Goal: Task Accomplishment & Management: Manage account settings

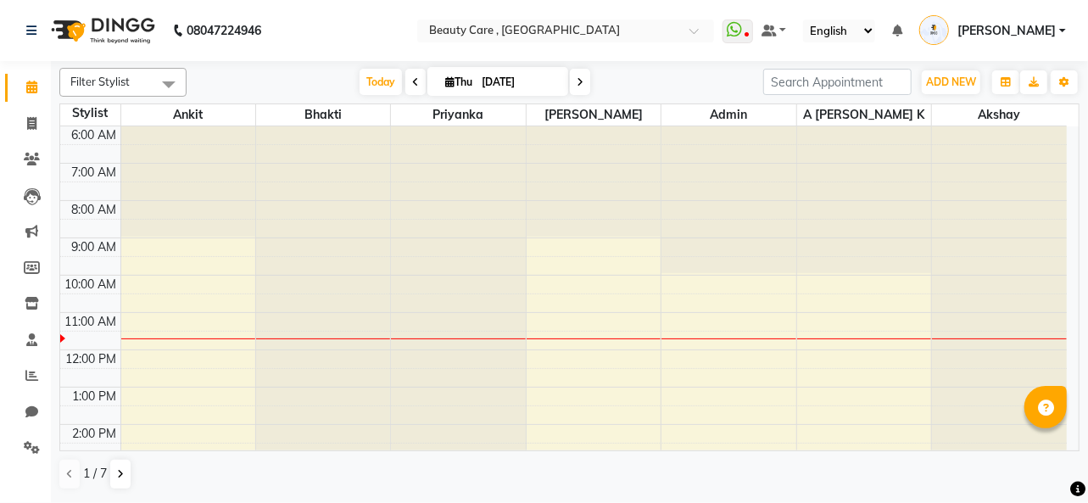
click at [1043, 30] on span "[PERSON_NAME]" at bounding box center [1007, 31] width 98 height 18
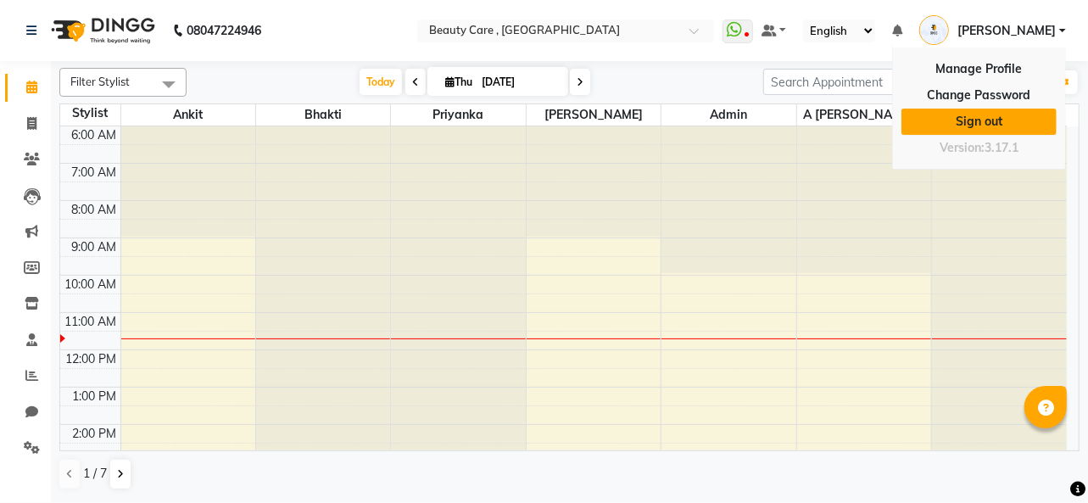
click at [986, 124] on link "Sign out" at bounding box center [979, 122] width 155 height 26
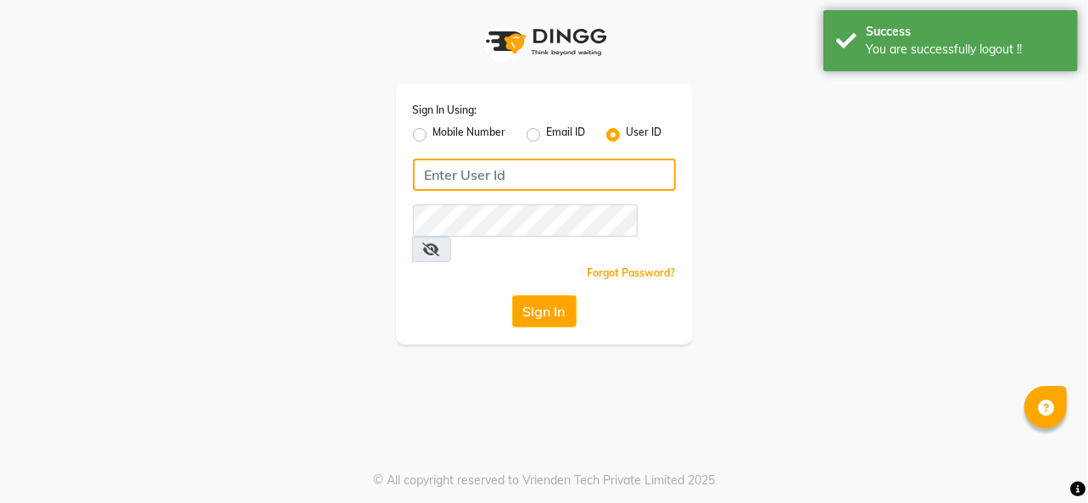
type input "7828442979"
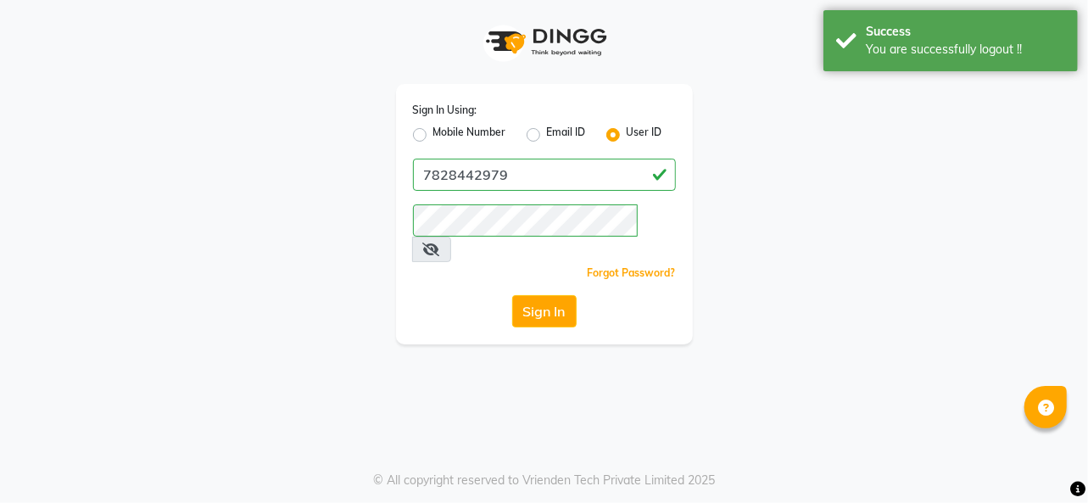
click at [434, 136] on label "Mobile Number" at bounding box center [470, 135] width 73 height 20
click at [434, 136] on input "Mobile Number" at bounding box center [439, 130] width 11 height 11
radio input "true"
radio input "false"
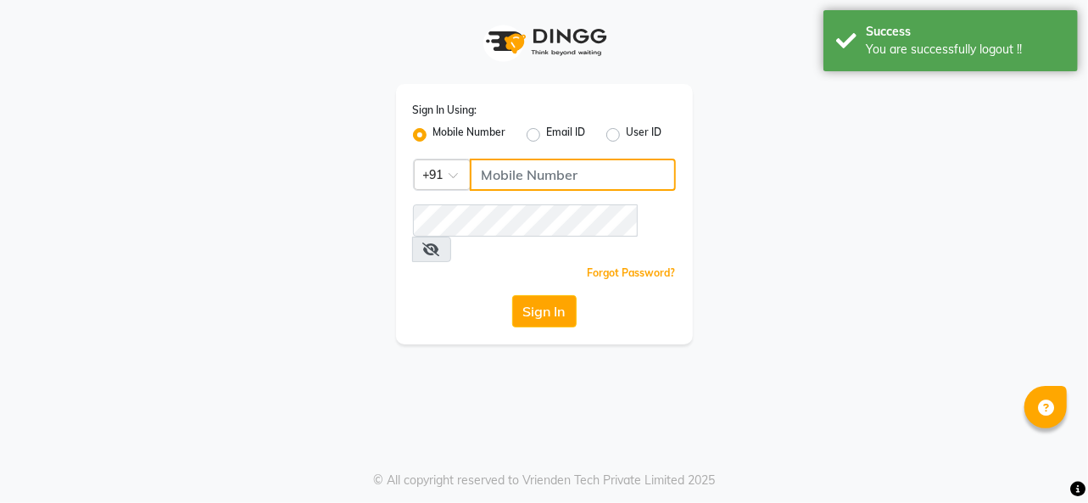
click at [500, 171] on input "Username" at bounding box center [573, 175] width 206 height 32
type input "7828442979"
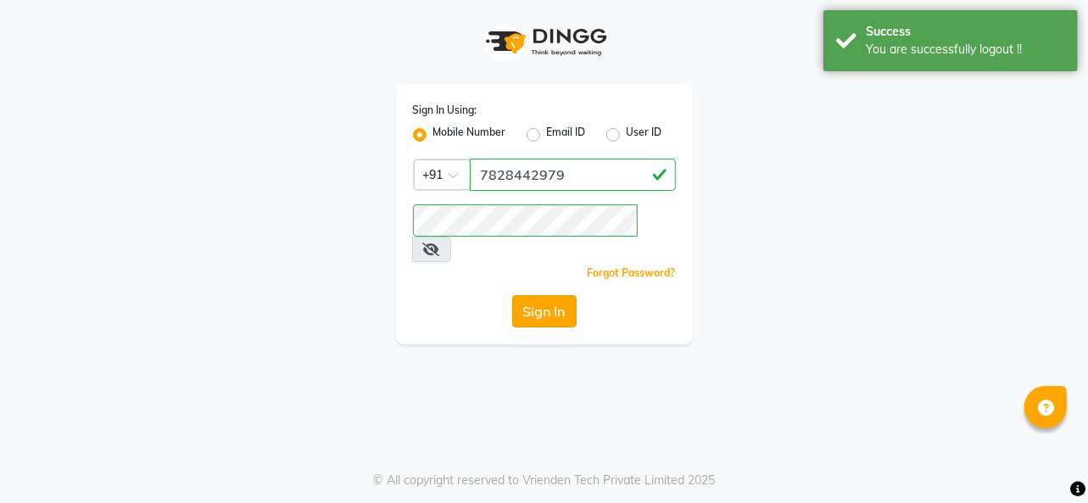
click at [534, 295] on button "Sign In" at bounding box center [544, 311] width 64 height 32
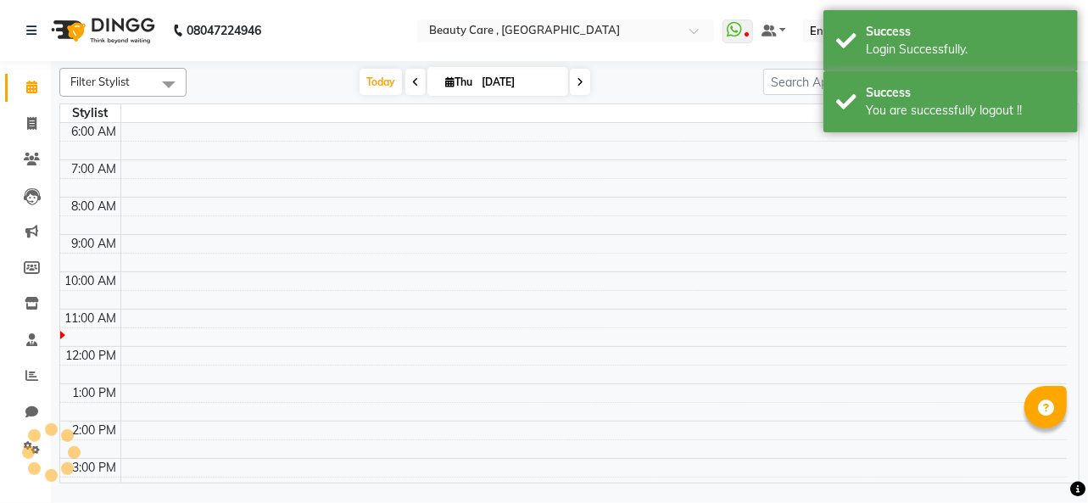
select select "en"
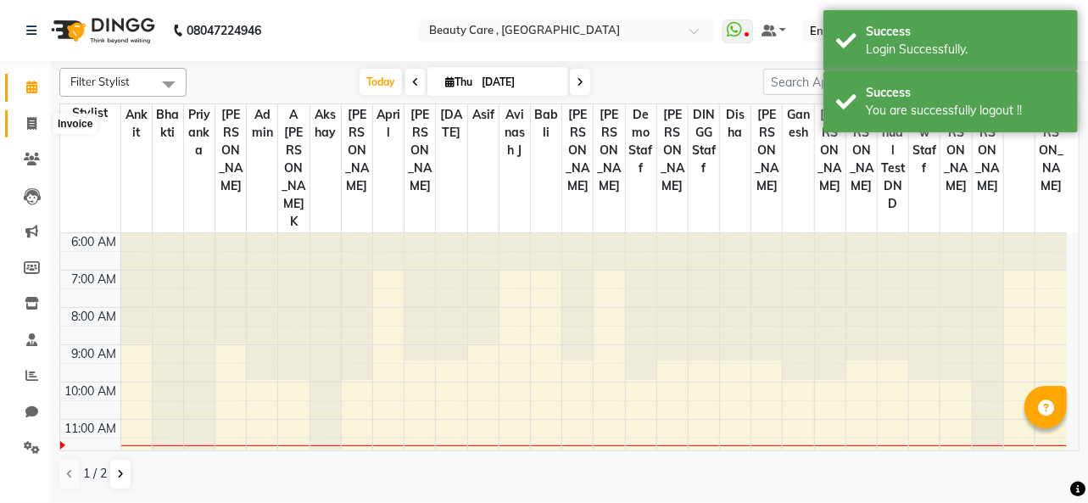
click at [22, 124] on span at bounding box center [32, 125] width 30 height 20
select select "service"
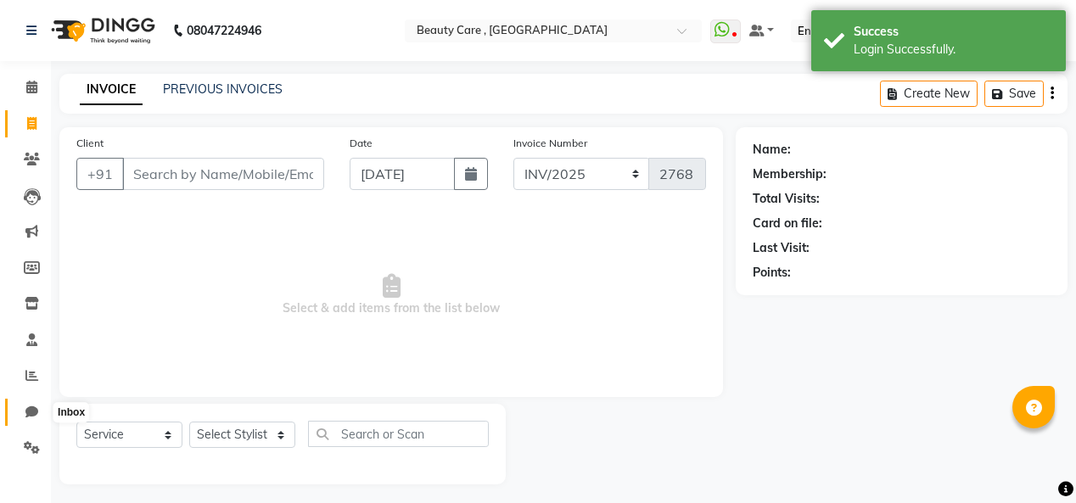
click at [27, 415] on icon at bounding box center [31, 412] width 13 height 13
select select "100"
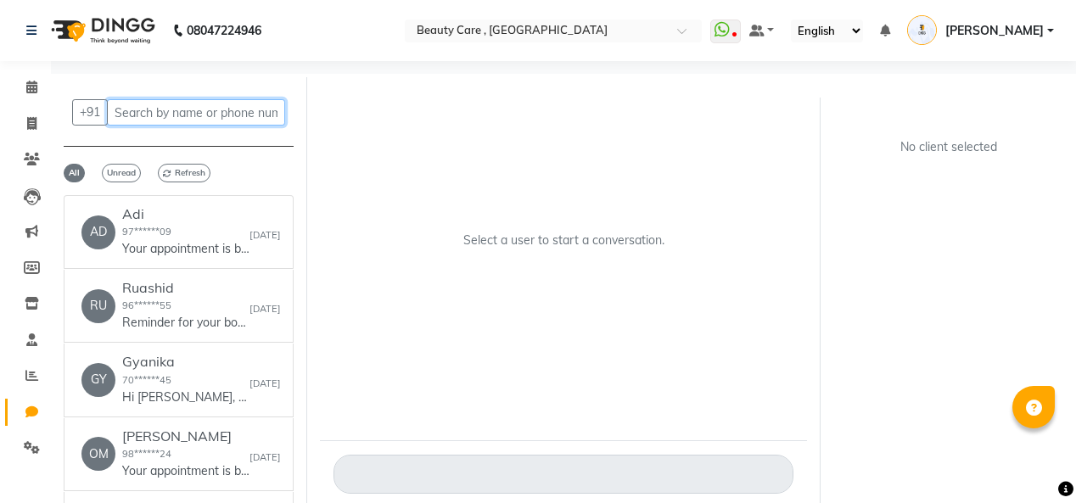
click at [146, 111] on input "text" at bounding box center [196, 112] width 178 height 26
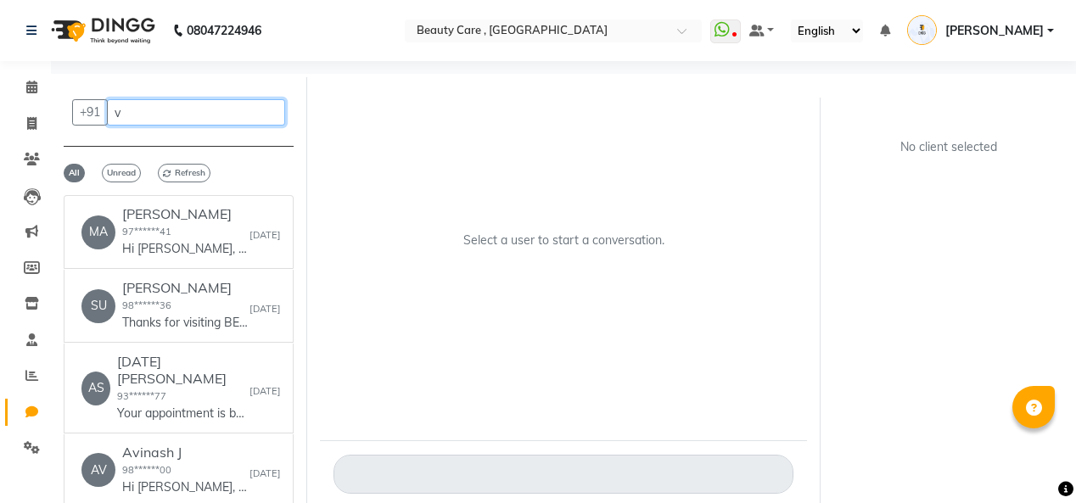
type input "v"
click at [1021, 30] on span "[PERSON_NAME]" at bounding box center [994, 31] width 98 height 18
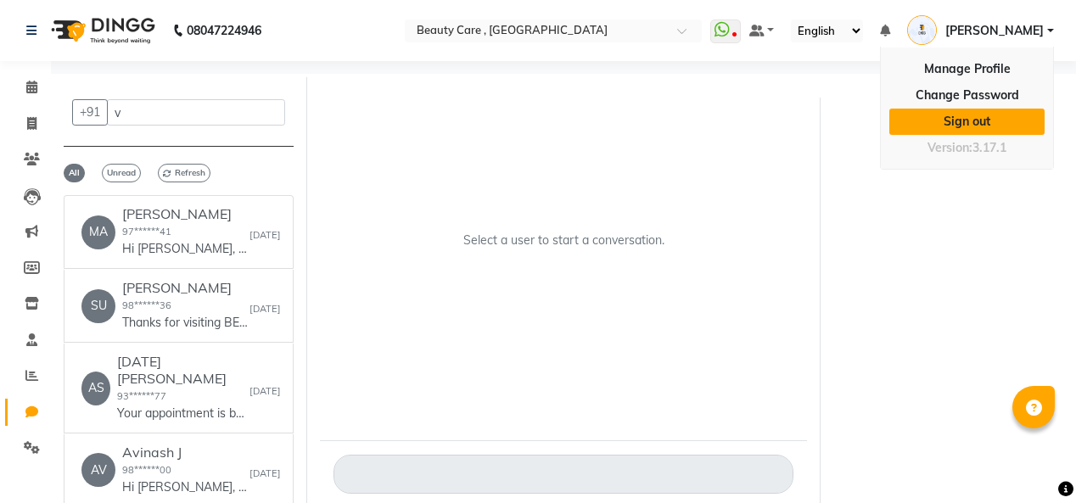
click at [941, 126] on link "Sign out" at bounding box center [966, 122] width 155 height 26
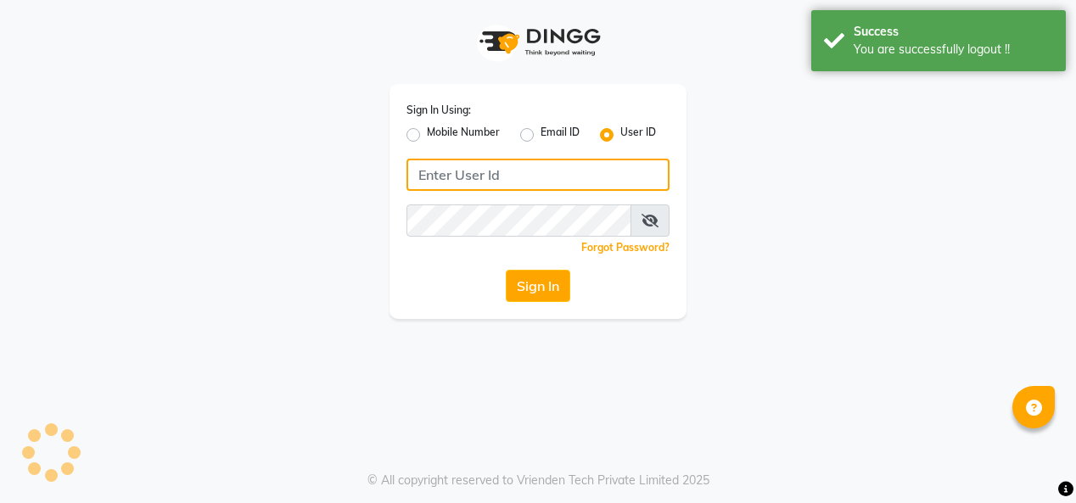
type input "7828442979"
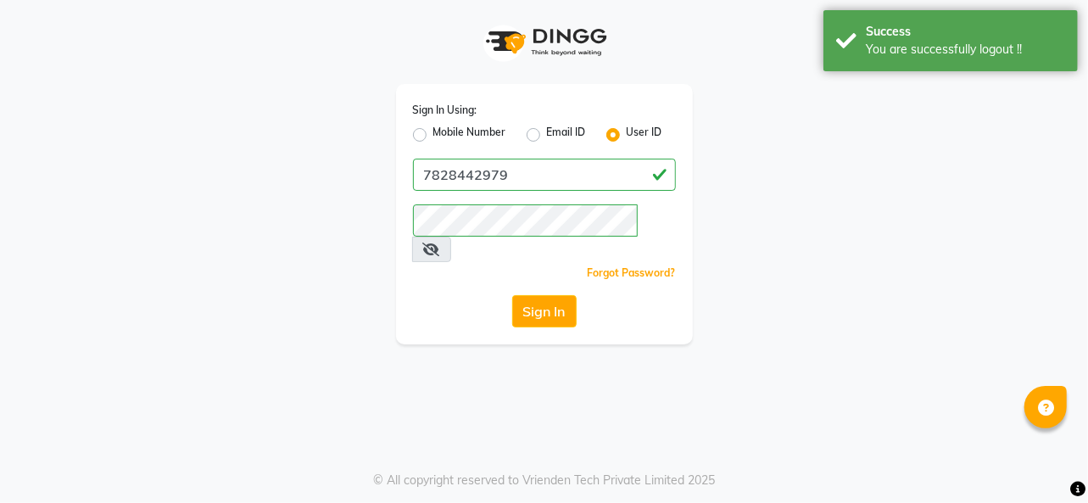
click at [434, 134] on label "Mobile Number" at bounding box center [470, 135] width 73 height 20
click at [434, 134] on input "Mobile Number" at bounding box center [439, 130] width 11 height 11
radio input "true"
radio input "false"
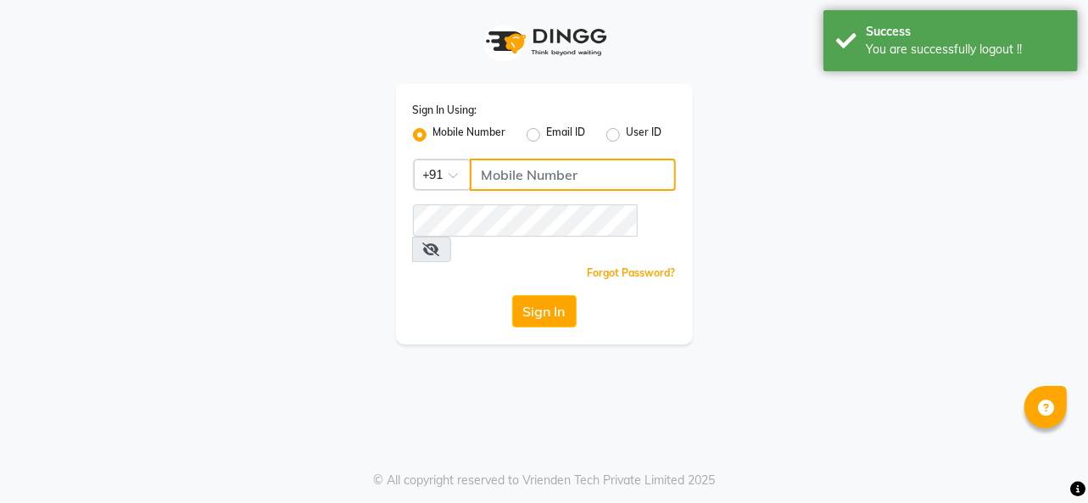
click at [502, 181] on input "Username" at bounding box center [573, 175] width 206 height 32
type input "9552753177"
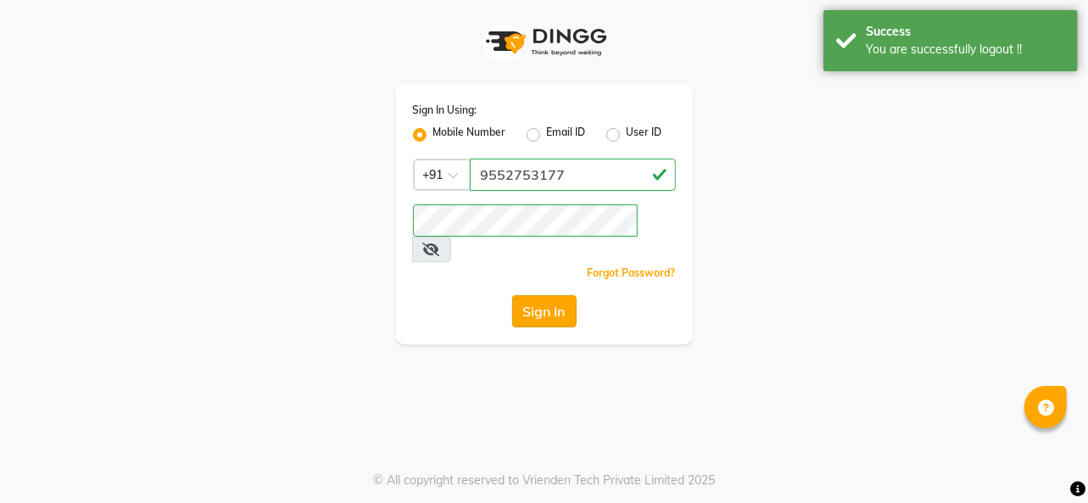
click at [544, 295] on button "Sign In" at bounding box center [544, 311] width 64 height 32
